Goal: Find specific page/section: Find specific page/section

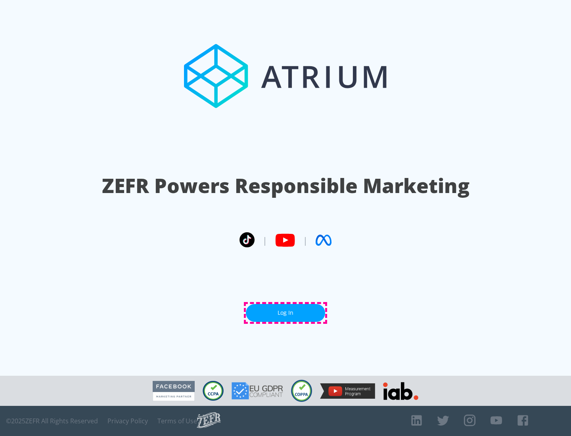
click at [285, 313] on link "Log In" at bounding box center [285, 313] width 79 height 18
